Goal: Entertainment & Leisure: Consume media (video, audio)

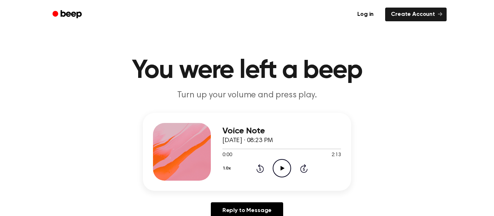
click at [279, 160] on circle at bounding box center [282, 169] width 18 height 18
click at [279, 161] on icon "Pause Audio" at bounding box center [281, 168] width 18 height 18
click at [287, 171] on icon "Play Audio" at bounding box center [281, 168] width 18 height 18
click at [281, 166] on icon "Play Audio" at bounding box center [281, 168] width 18 height 18
click at [282, 165] on icon "Play Audio" at bounding box center [281, 168] width 18 height 18
